Goal: Transaction & Acquisition: Purchase product/service

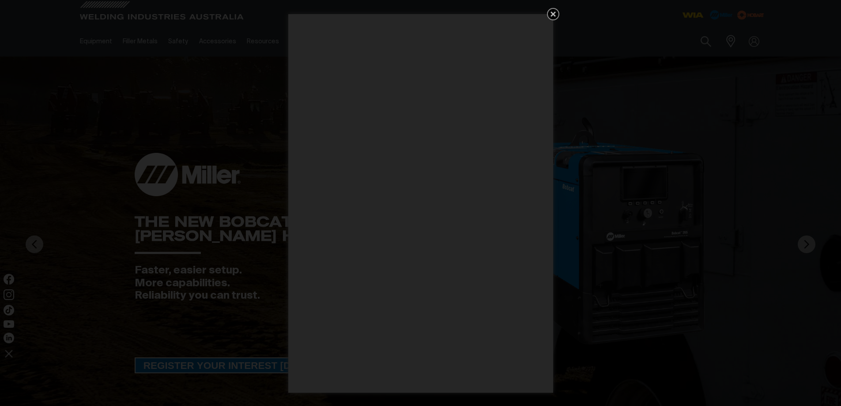
click at [549, 14] on icon "Get 5 WIA Welding Guides Free!" at bounding box center [553, 14] width 11 height 11
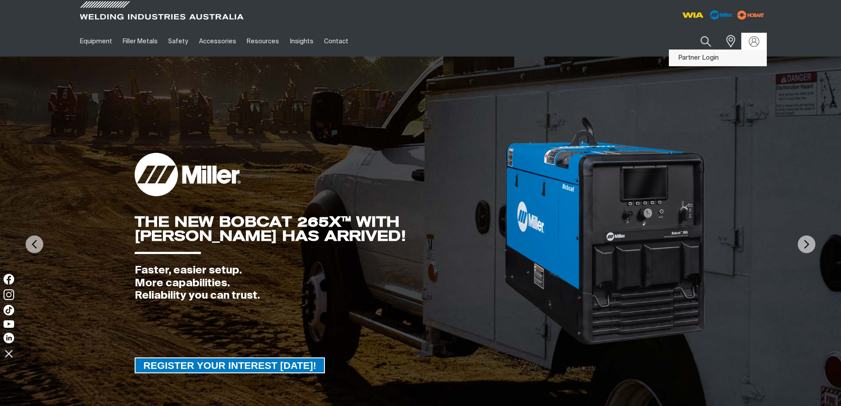
click at [732, 53] on link "Partner Login" at bounding box center [717, 58] width 97 height 16
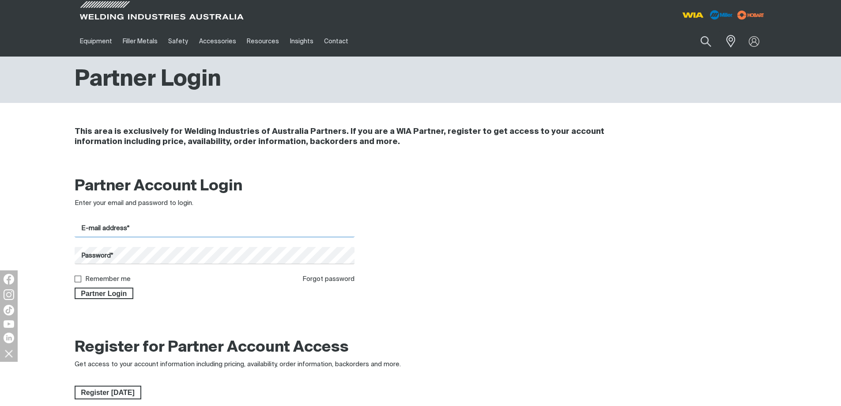
click at [155, 234] on input "E-mail address*" at bounding box center [215, 228] width 280 height 17
type input "[EMAIL_ADDRESS][DOMAIN_NAME]"
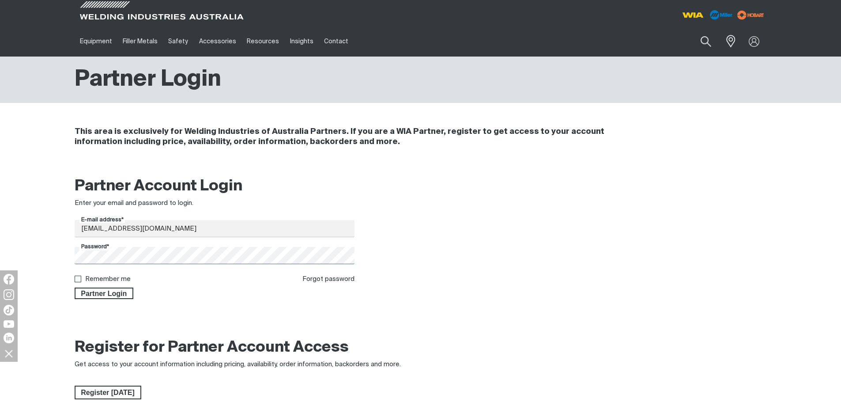
click at [75, 287] on button "Partner Login" at bounding box center [104, 292] width 59 height 11
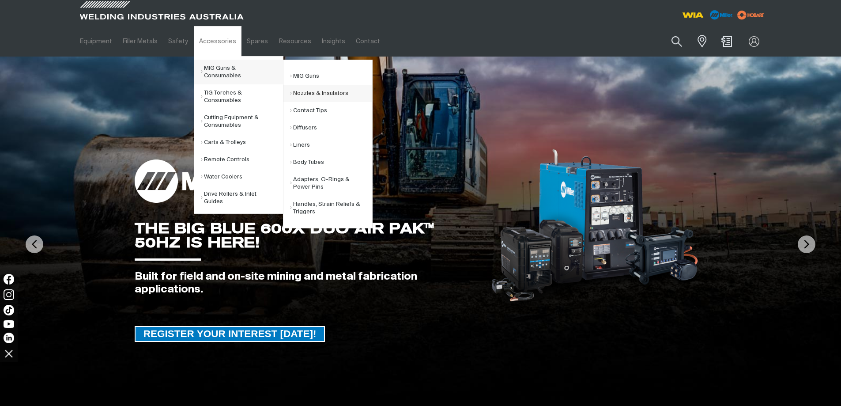
click at [319, 88] on link "Nozzles & Insulators" at bounding box center [331, 93] width 82 height 17
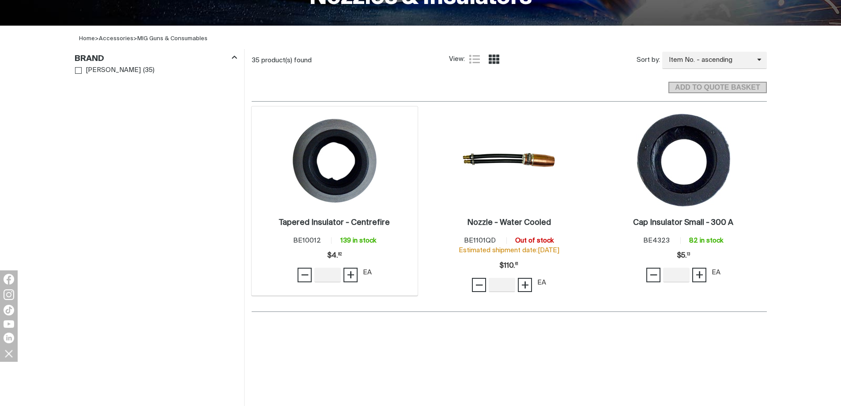
scroll to position [265, 0]
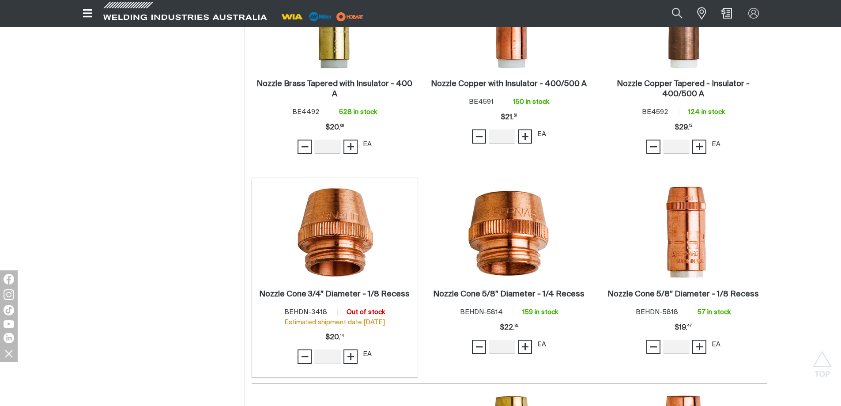
scroll to position [1104, 0]
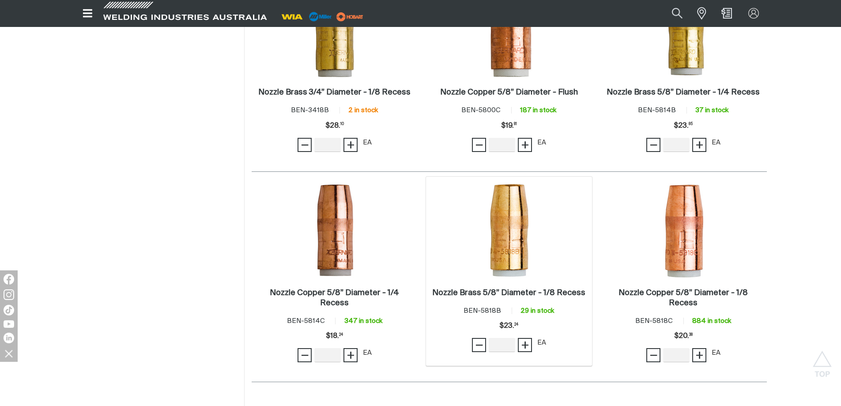
scroll to position [1633, 0]
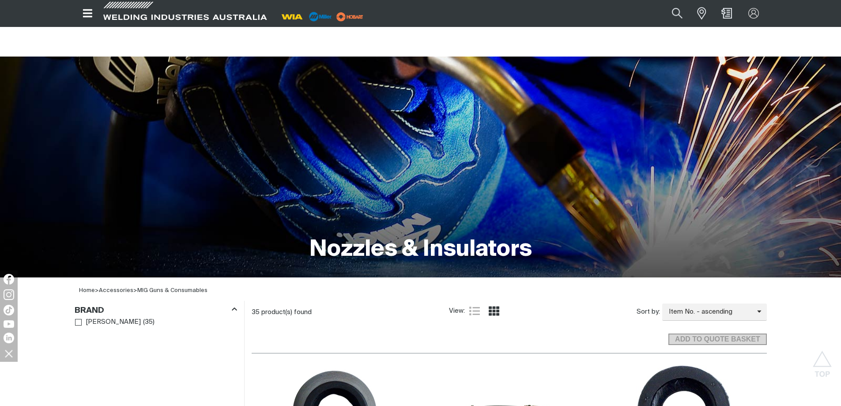
drag, startPoint x: 194, startPoint y: 224, endPoint x: 210, endPoint y: 124, distance: 100.5
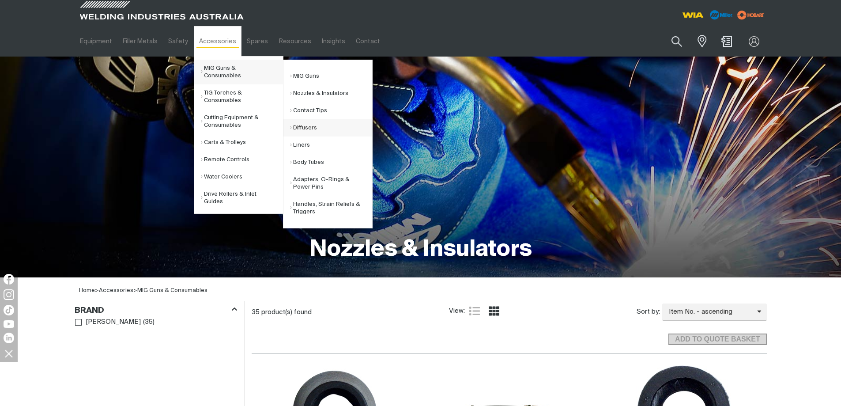
click at [313, 131] on link "Diffusers" at bounding box center [331, 127] width 82 height 17
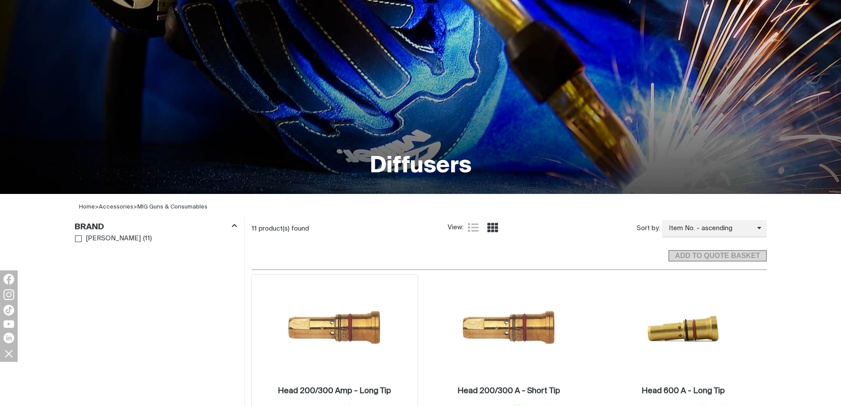
scroll to position [221, 0]
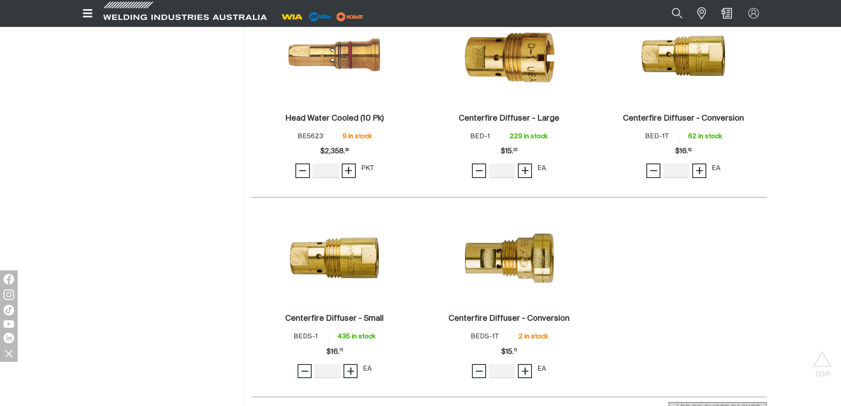
scroll to position [750, 0]
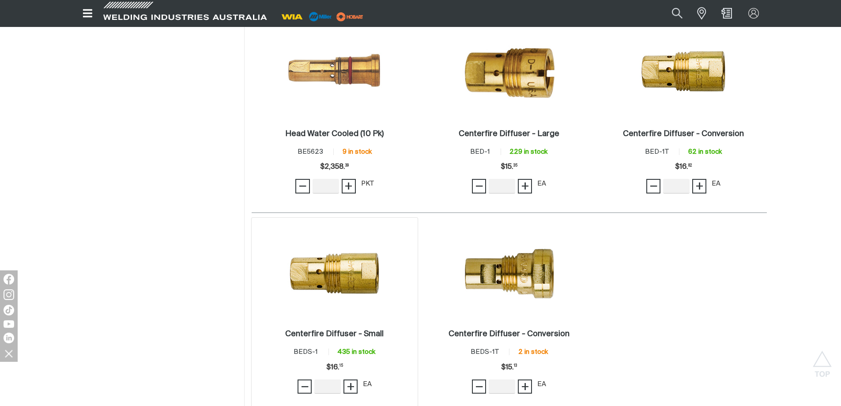
click at [339, 327] on div "Centerfire Diffuser - Small . Item No. BEDS-1 435 in stock Price $16.15 $16. 15…" at bounding box center [335, 362] width 158 height 75
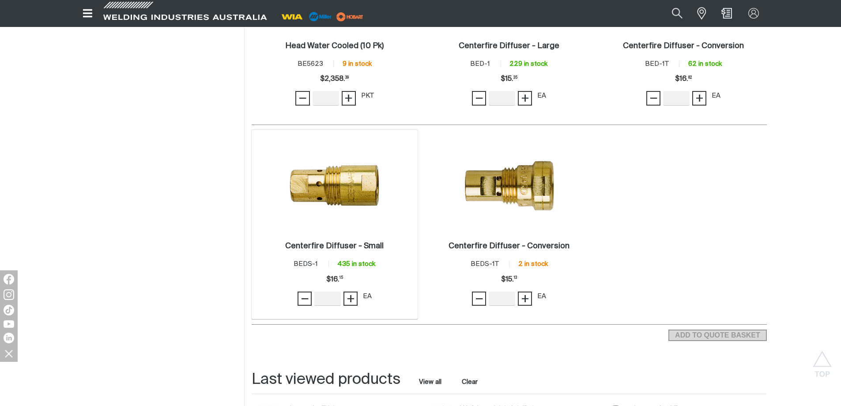
scroll to position [839, 0]
click at [328, 209] on img at bounding box center [334, 183] width 94 height 94
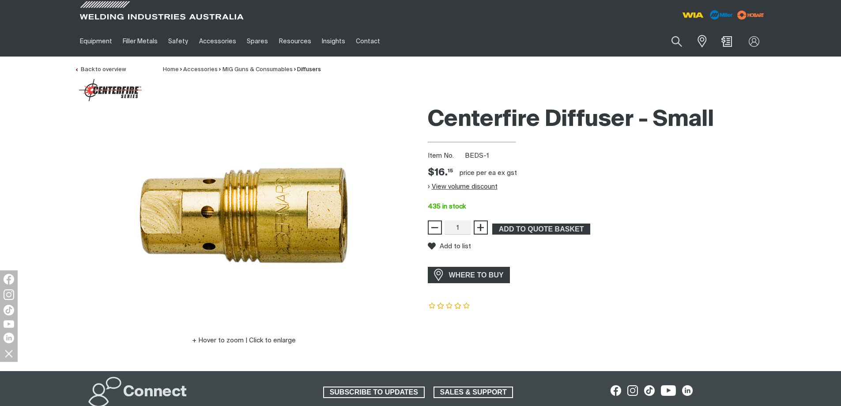
click at [431, 187] on button "View volume discount" at bounding box center [463, 186] width 70 height 14
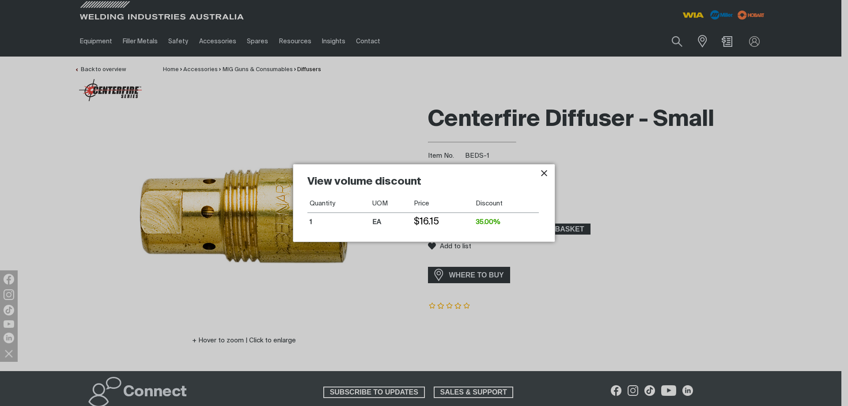
drag, startPoint x: 544, startPoint y: 171, endPoint x: 628, endPoint y: 202, distance: 89.1
click at [544, 171] on icon "Close pop-up overlay" at bounding box center [544, 173] width 11 height 11
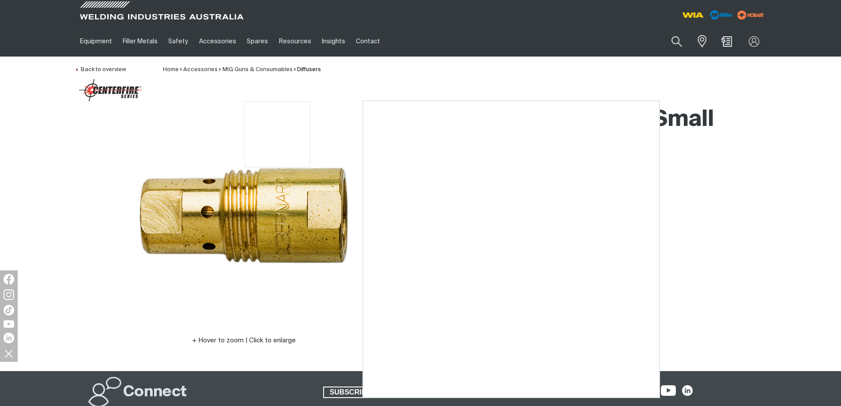
click at [277, 104] on img at bounding box center [244, 211] width 221 height 221
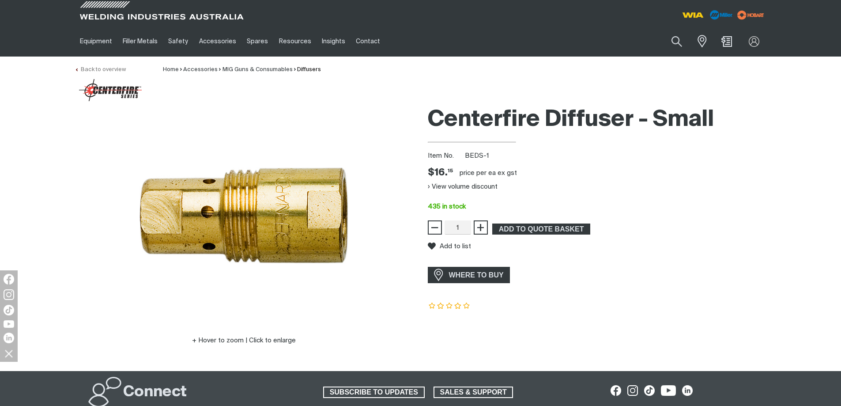
click at [88, 67] on link "Back to overview" at bounding box center [100, 70] width 51 height 6
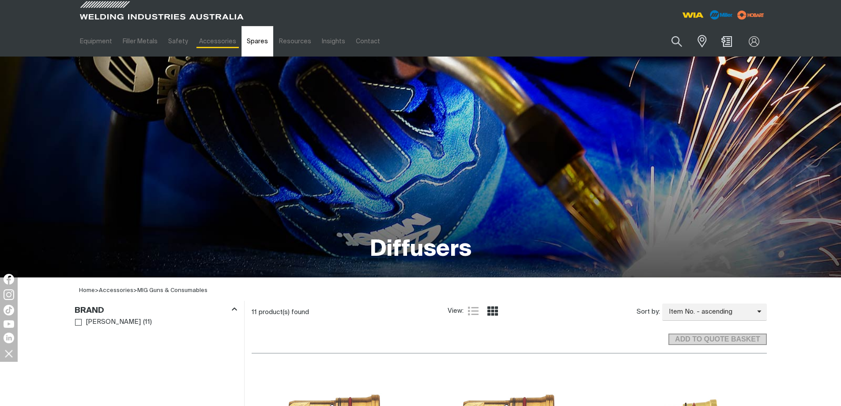
click at [256, 45] on link "Spares" at bounding box center [257, 41] width 32 height 30
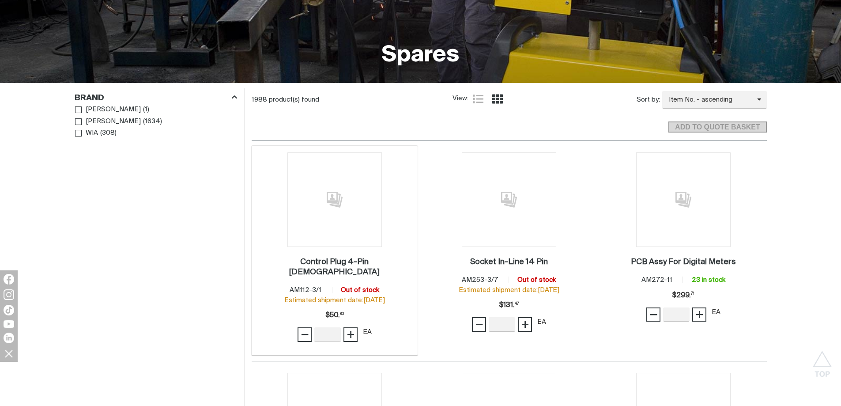
scroll to position [221, 0]
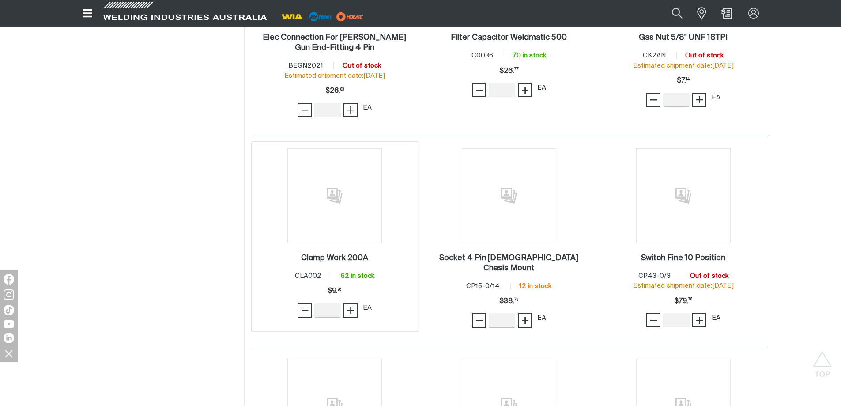
scroll to position [1148, 0]
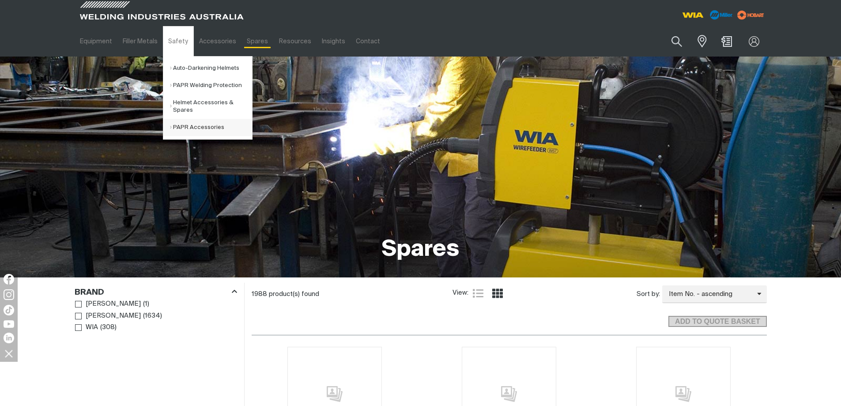
click at [185, 124] on link "PAPR Accessories" at bounding box center [211, 127] width 82 height 17
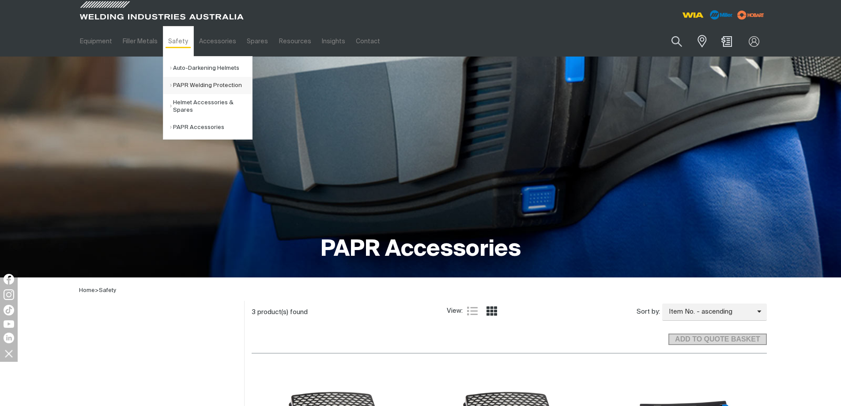
click at [184, 87] on link "PAPR Welding Protection" at bounding box center [211, 85] width 82 height 17
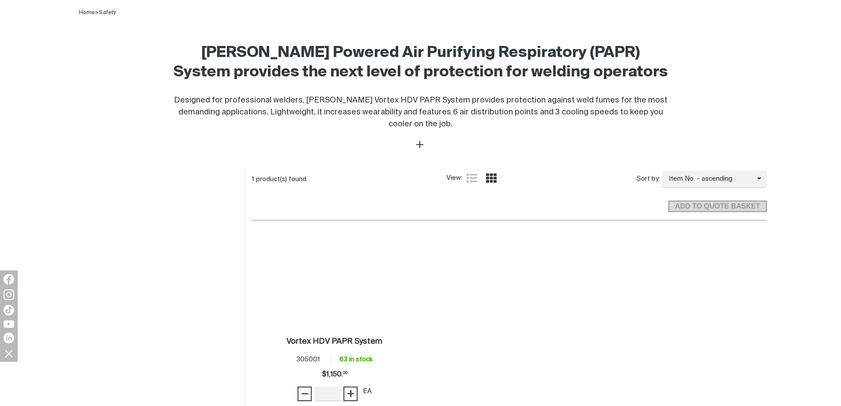
scroll to position [309, 0]
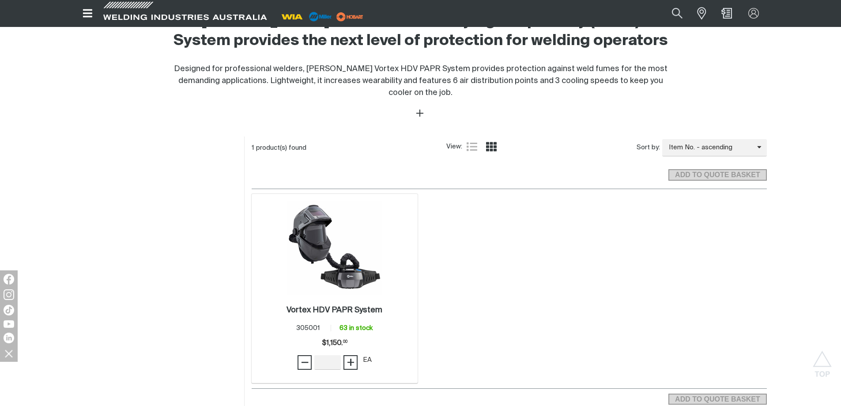
click at [322, 239] on img at bounding box center [334, 247] width 94 height 94
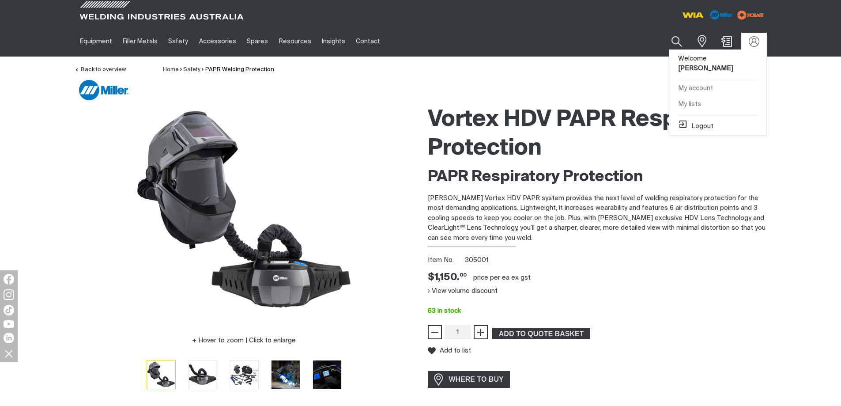
click at [748, 43] on div at bounding box center [754, 41] width 14 height 11
click at [705, 119] on button "Logout" at bounding box center [695, 124] width 35 height 11
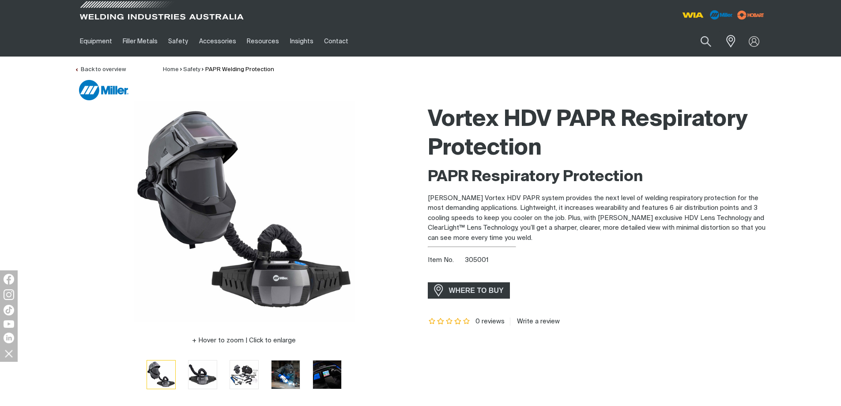
click at [111, 15] on span at bounding box center [162, 13] width 168 height 26
